Goal: Information Seeking & Learning: Stay updated

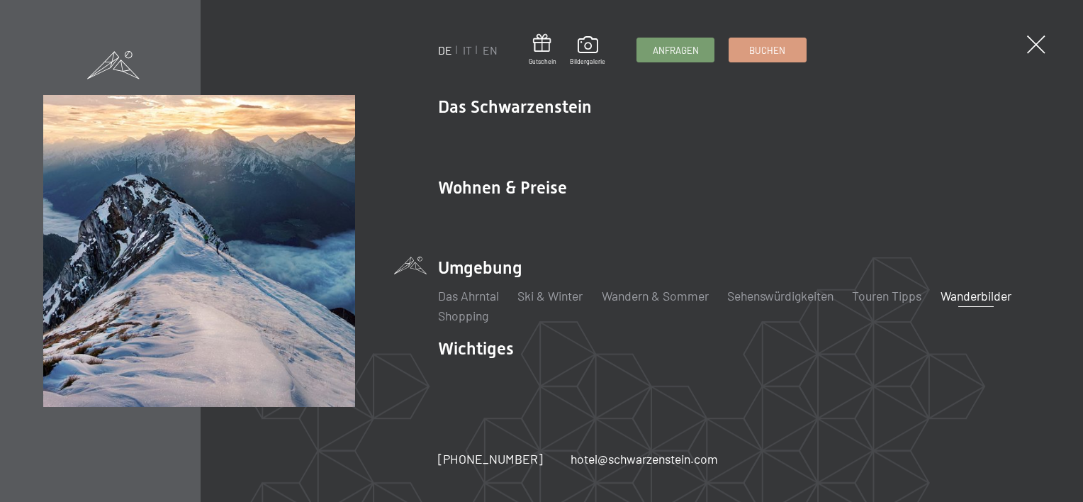
click at [968, 295] on link "Wanderbilder" at bounding box center [975, 296] width 71 height 16
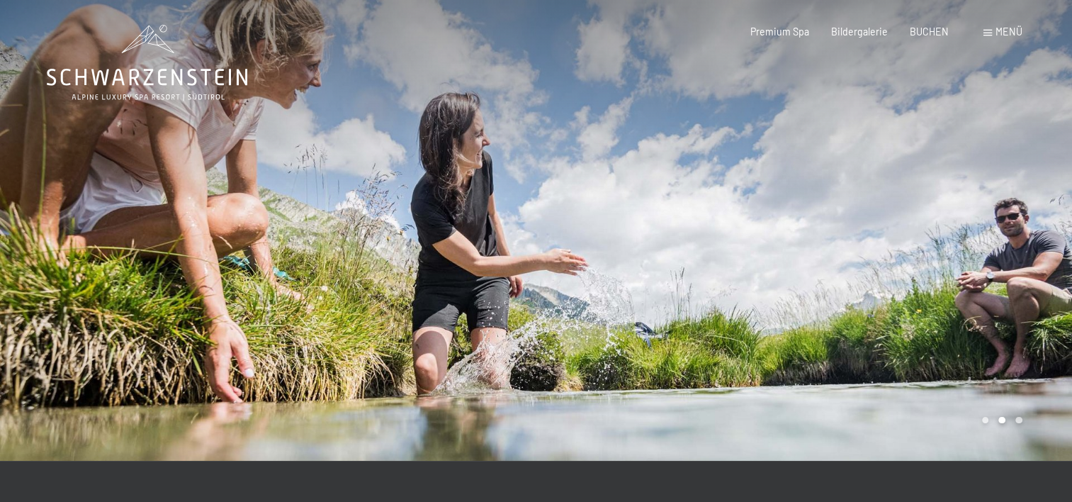
click at [1005, 35] on span "Menü" at bounding box center [1008, 32] width 27 height 12
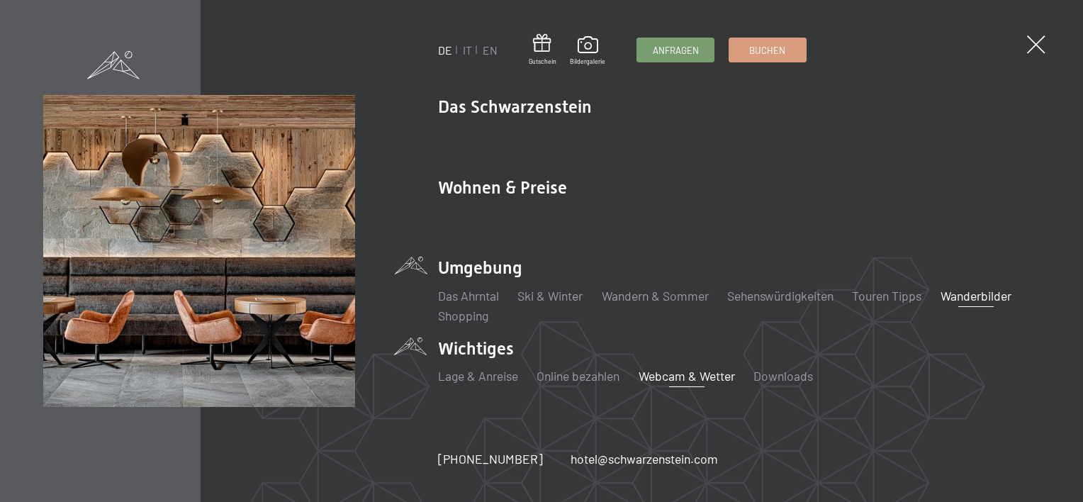
click at [666, 377] on link "Webcam & Wetter" at bounding box center [686, 376] width 96 height 16
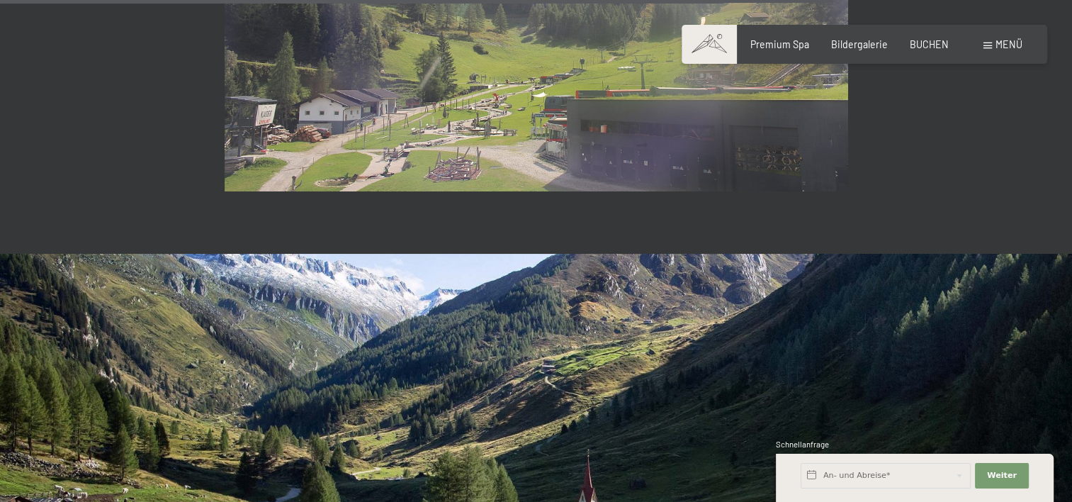
scroll to position [3455, 0]
